Goal: Task Accomplishment & Management: Complete application form

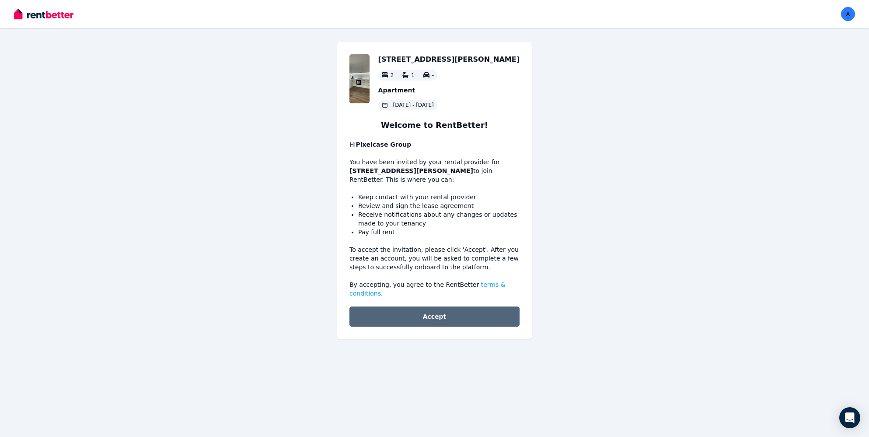
click at [428, 319] on button "Accept" at bounding box center [435, 316] width 170 height 20
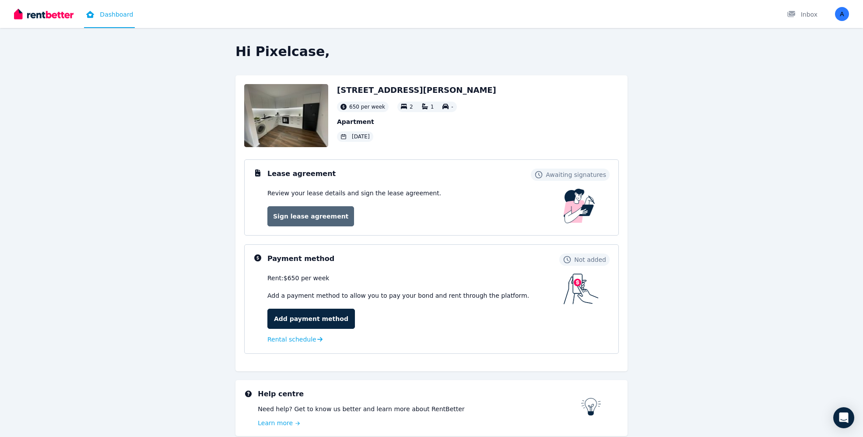
click at [314, 217] on link "Sign lease agreement" at bounding box center [310, 216] width 87 height 20
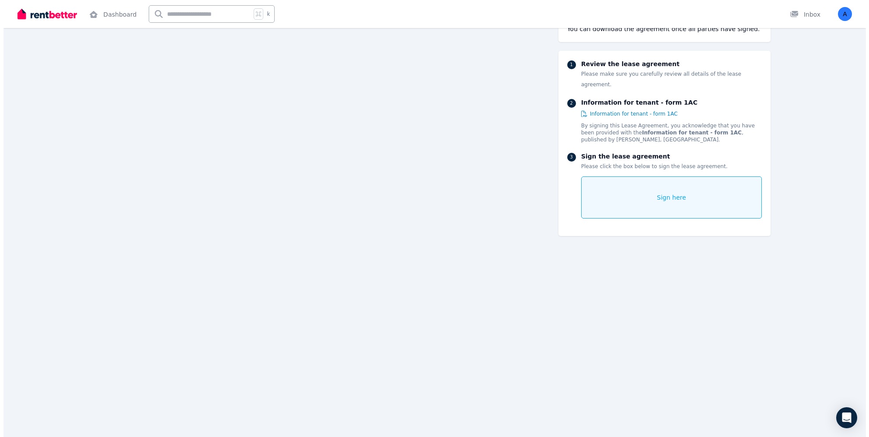
scroll to position [133, 0]
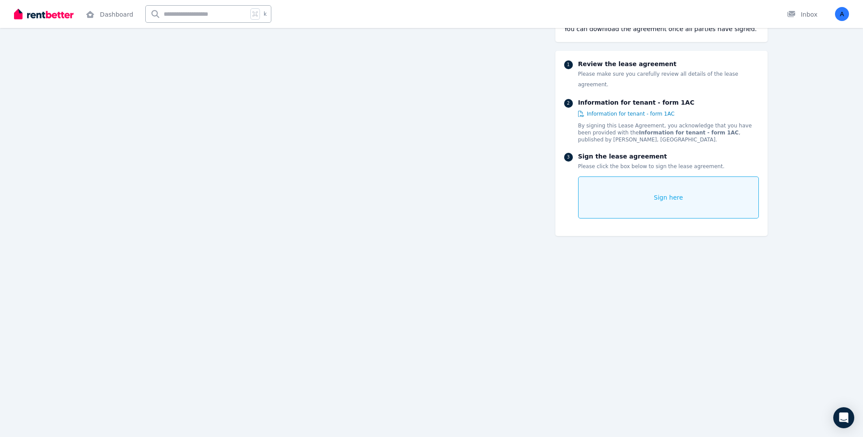
click at [660, 193] on span "Sign here" at bounding box center [668, 197] width 29 height 9
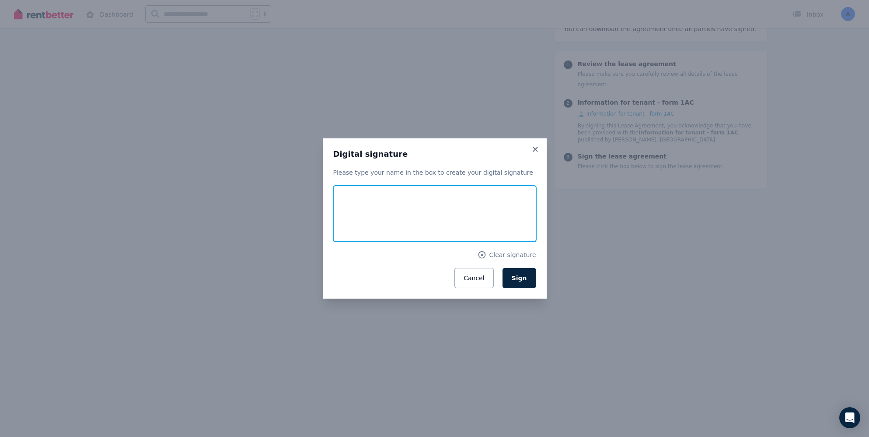
click at [350, 206] on input "text" at bounding box center [434, 213] width 203 height 56
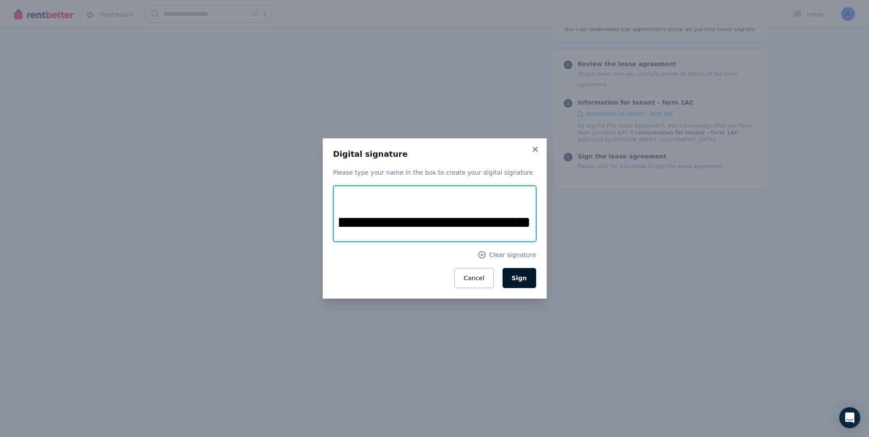
scroll to position [0, 75]
type input "**********"
click at [513, 276] on button "Sign" at bounding box center [520, 278] width 34 height 20
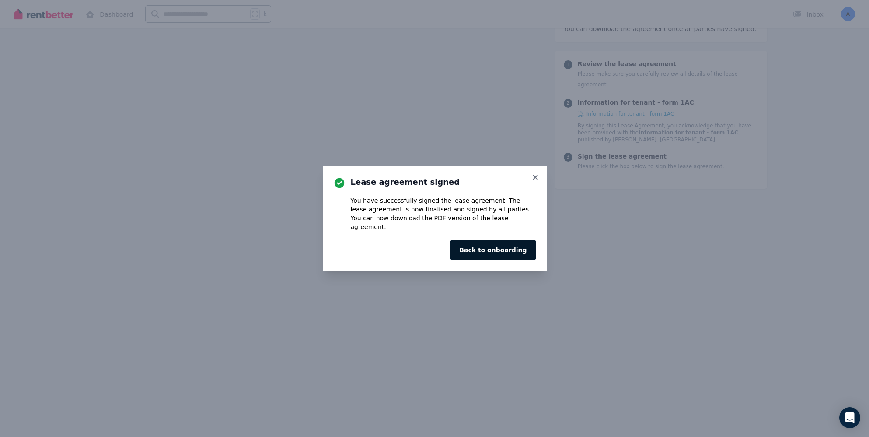
click at [490, 244] on button "Back to onboarding" at bounding box center [493, 250] width 86 height 20
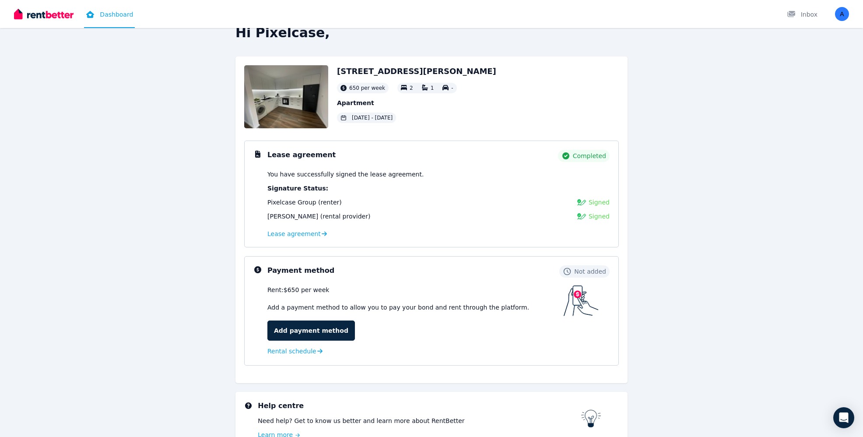
scroll to position [20, 0]
click at [314, 329] on link "Add payment method" at bounding box center [310, 329] width 87 height 20
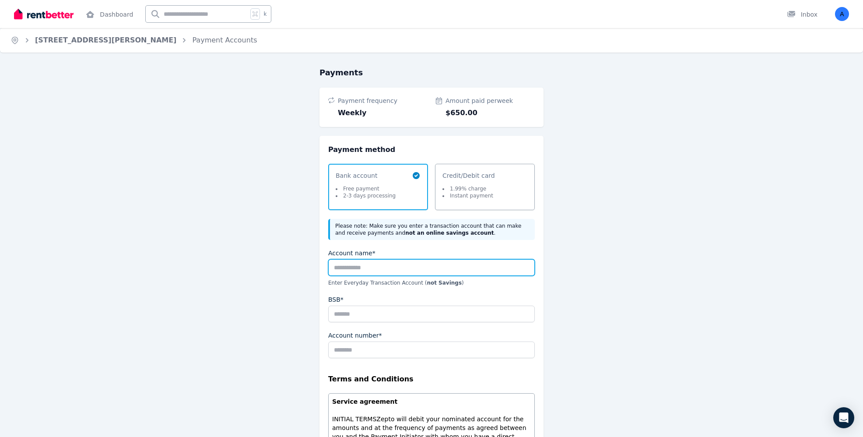
click at [347, 270] on input "Account name*" at bounding box center [431, 267] width 206 height 17
type input "**********"
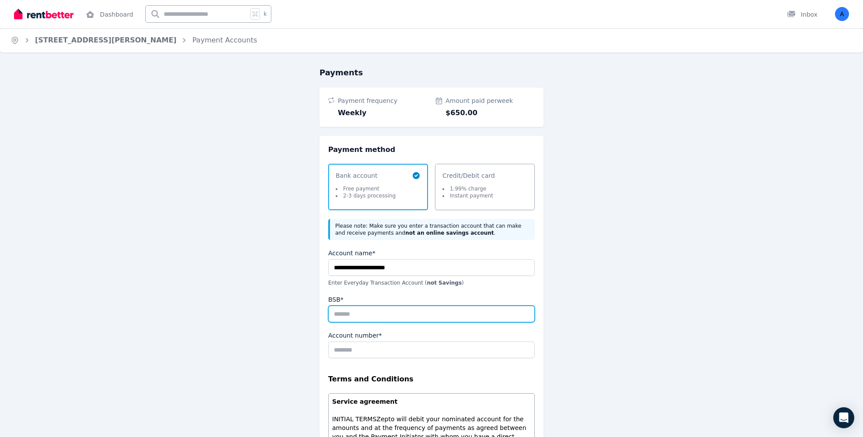
click at [345, 315] on input "BSB*" at bounding box center [431, 313] width 206 height 17
paste input "******"
type input "******"
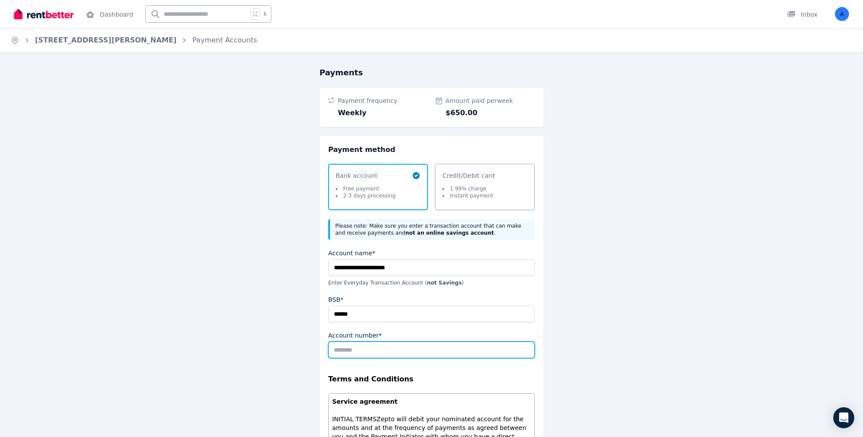
click at [348, 350] on input "Account number*" at bounding box center [431, 349] width 206 height 17
paste input "*********"
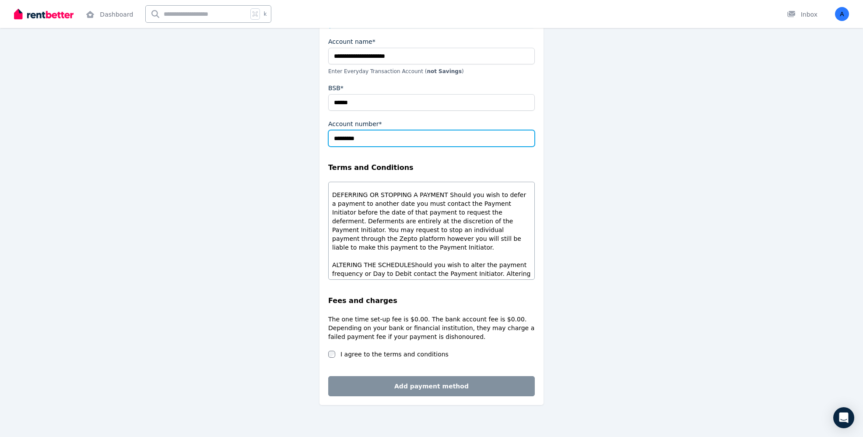
scroll to position [220, 0]
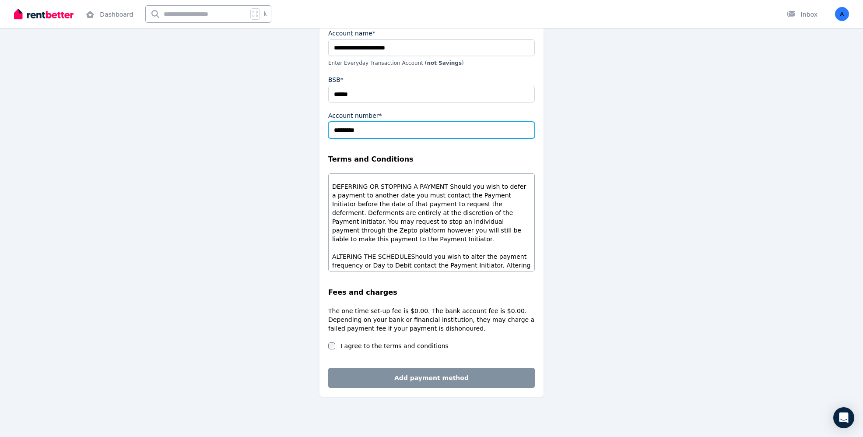
type input "*********"
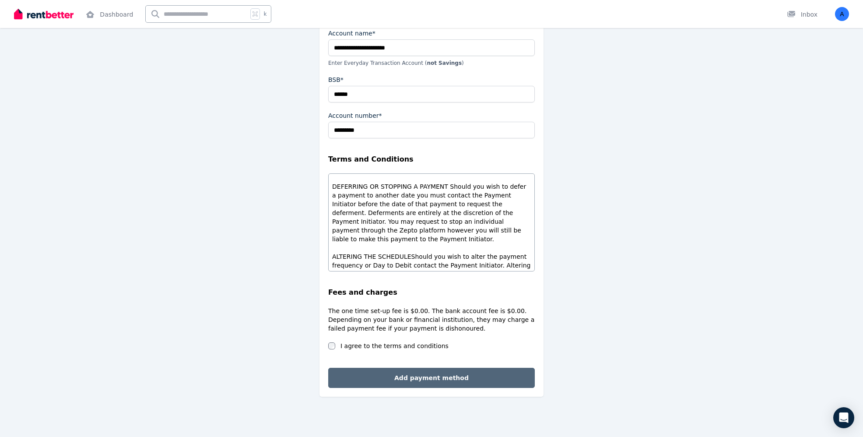
click at [419, 376] on button "Add payment method" at bounding box center [431, 377] width 206 height 20
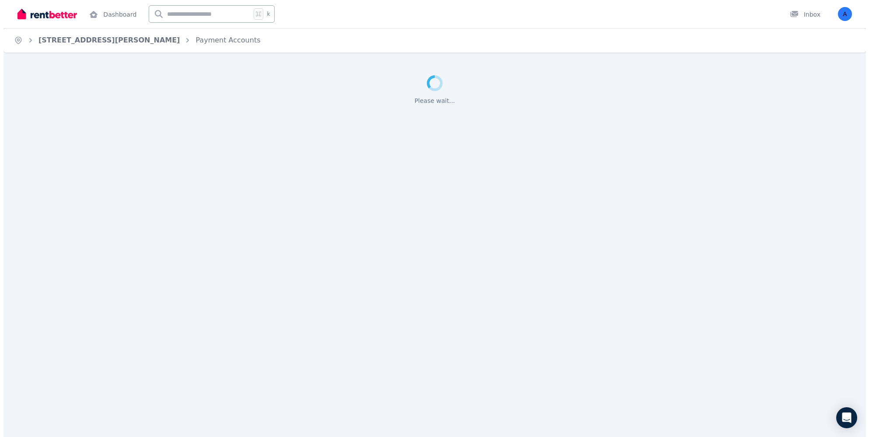
scroll to position [0, 0]
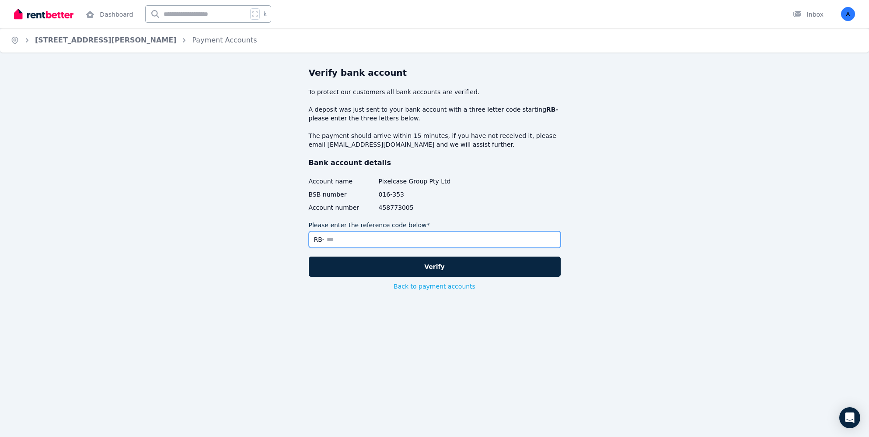
click at [342, 238] on input "Please enter the reference code below*" at bounding box center [435, 239] width 252 height 17
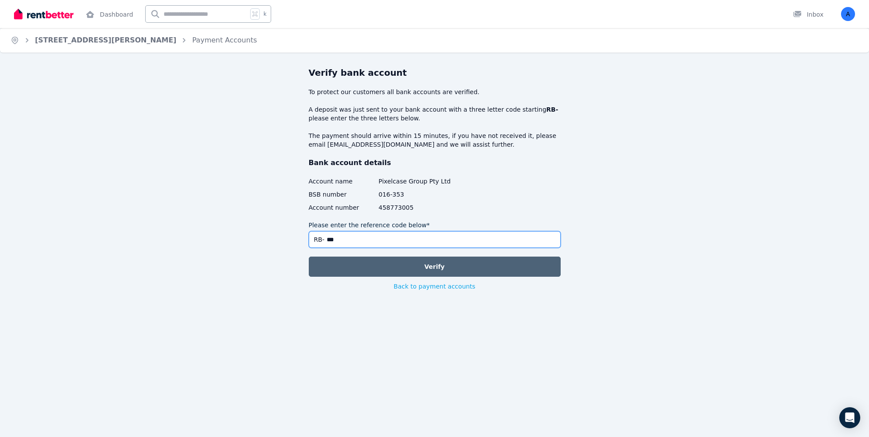
type input "***"
click at [438, 266] on button "Verify" at bounding box center [435, 266] width 252 height 20
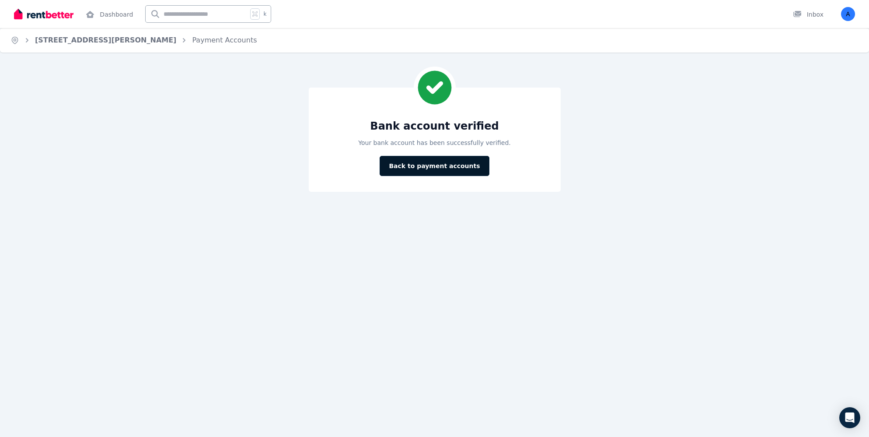
click at [437, 163] on button "Back to payment accounts" at bounding box center [434, 166] width 109 height 20
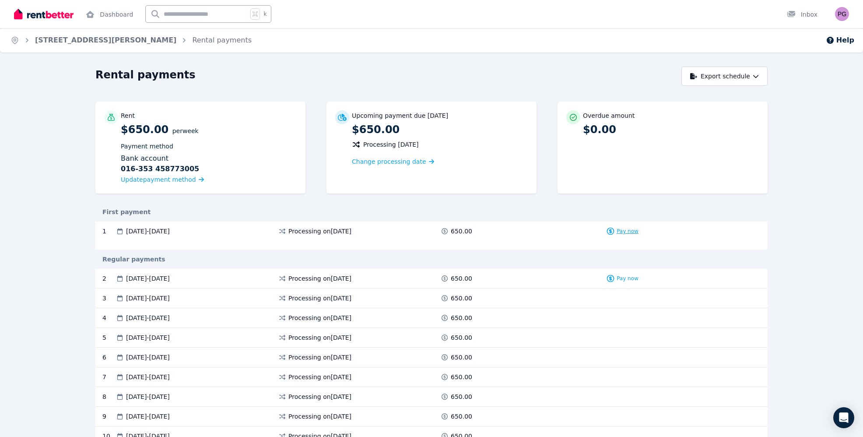
click at [626, 231] on span "Pay now" at bounding box center [627, 230] width 22 height 7
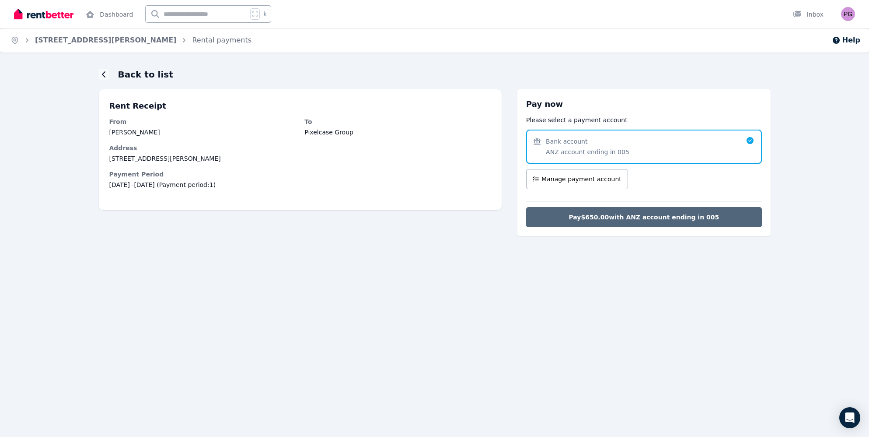
click at [628, 218] on span "Pay $650.00 with ANZ account ending in 005" at bounding box center [644, 217] width 150 height 9
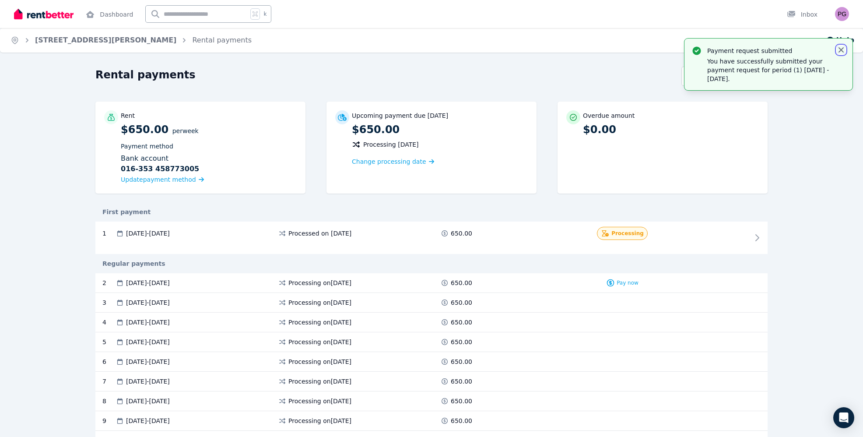
click at [841, 49] on icon "button" at bounding box center [840, 49] width 5 height 5
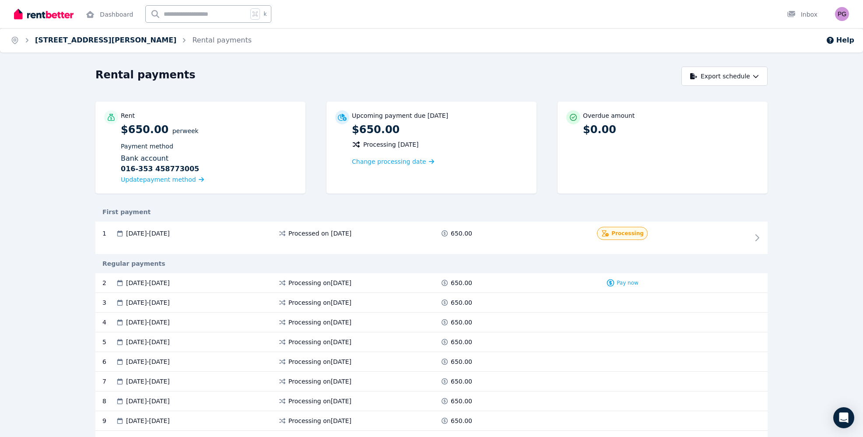
click at [78, 41] on link "[STREET_ADDRESS][PERSON_NAME]" at bounding box center [105, 40] width 141 height 8
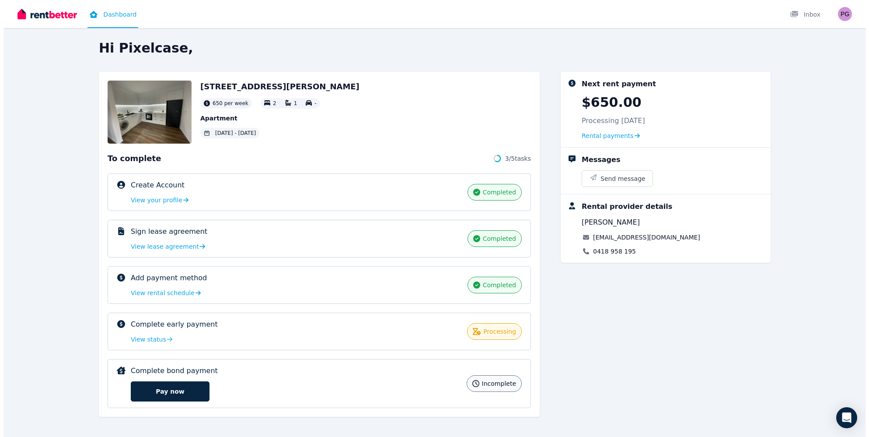
scroll to position [8, 0]
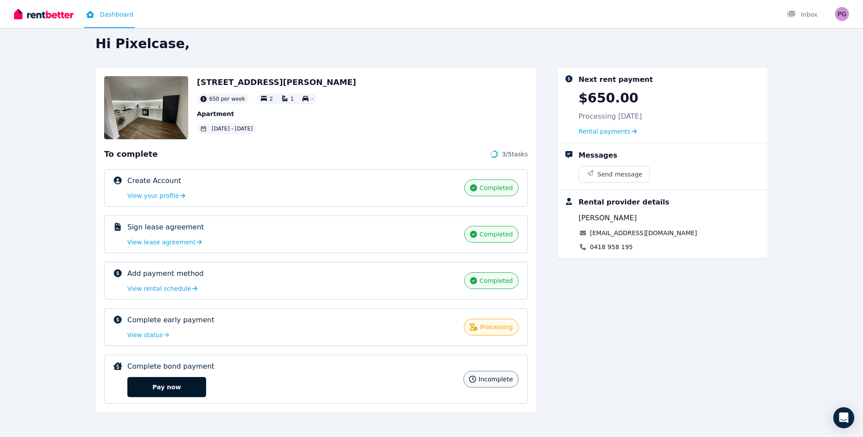
click at [164, 384] on button "Pay now" at bounding box center [166, 387] width 79 height 20
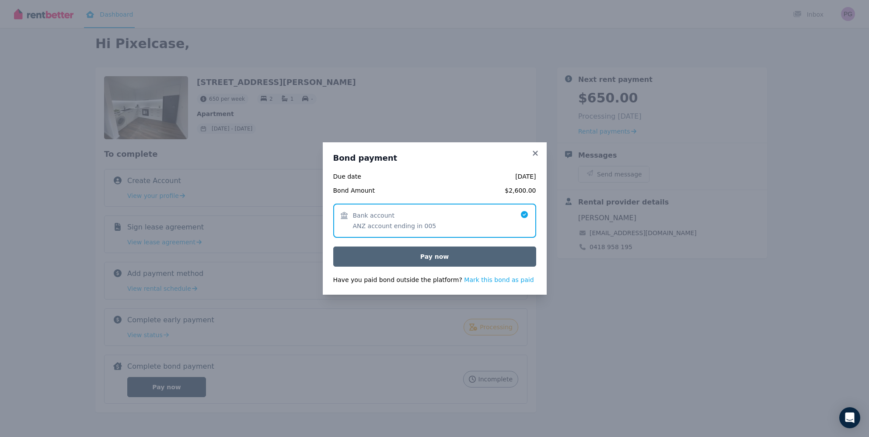
click at [438, 257] on button "Pay now" at bounding box center [434, 256] width 203 height 20
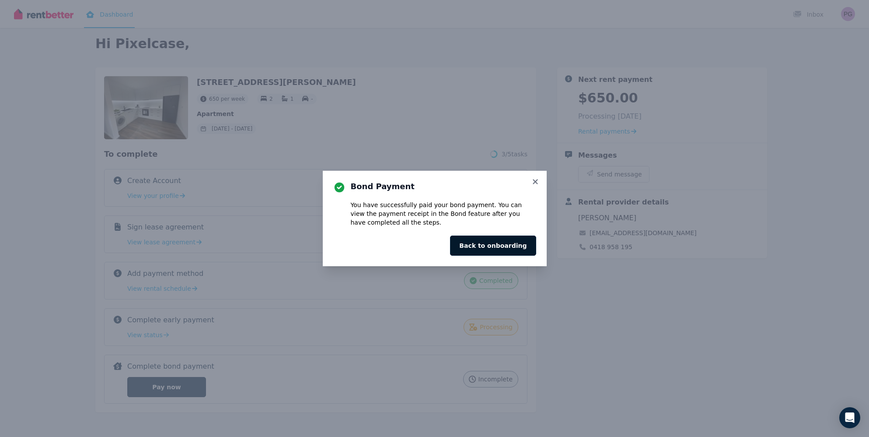
click at [495, 247] on button "Back to onboarding" at bounding box center [493, 245] width 86 height 20
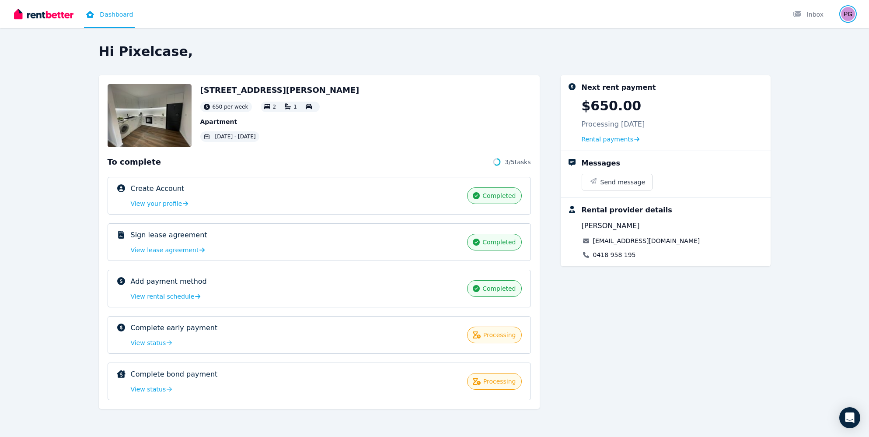
click at [851, 12] on img "button" at bounding box center [848, 14] width 14 height 14
click at [817, 93] on link "Account" at bounding box center [797, 93] width 53 height 16
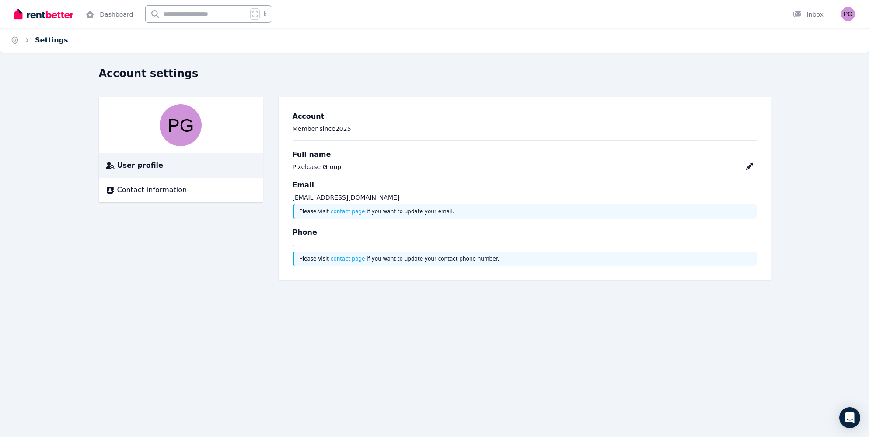
click at [50, 39] on link "Settings" at bounding box center [51, 40] width 33 height 8
click at [135, 190] on span "Contact information" at bounding box center [152, 190] width 70 height 10
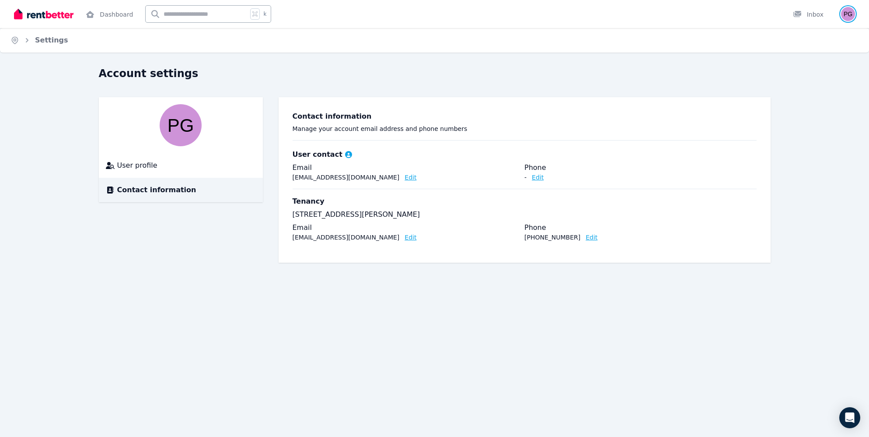
click at [849, 14] on img "button" at bounding box center [848, 14] width 14 height 14
click at [817, 15] on div "Inbox" at bounding box center [808, 14] width 31 height 9
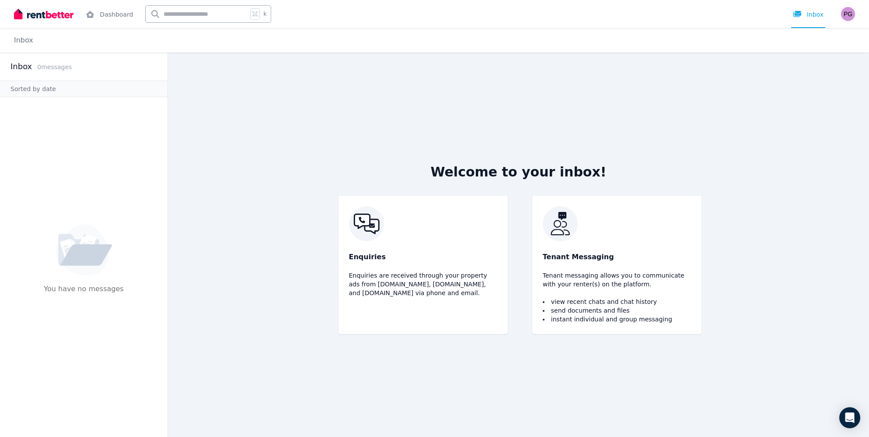
click at [52, 70] on p "0 message s" at bounding box center [54, 67] width 35 height 9
click at [115, 17] on link "Dashboard" at bounding box center [109, 14] width 51 height 28
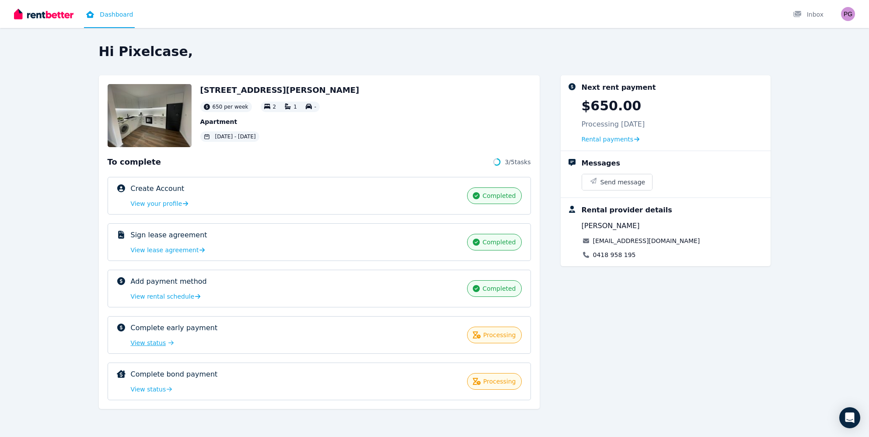
click at [148, 340] on span "View status" at bounding box center [148, 342] width 35 height 9
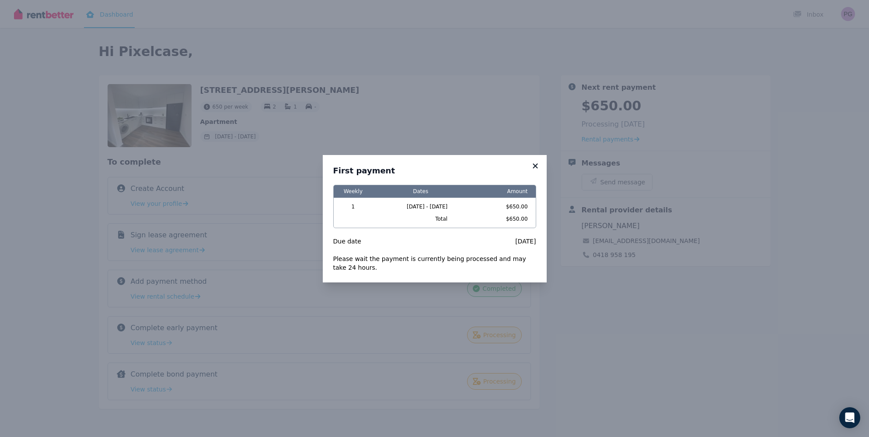
click at [534, 164] on icon at bounding box center [535, 165] width 5 height 5
